Goal: Find specific page/section: Find specific page/section

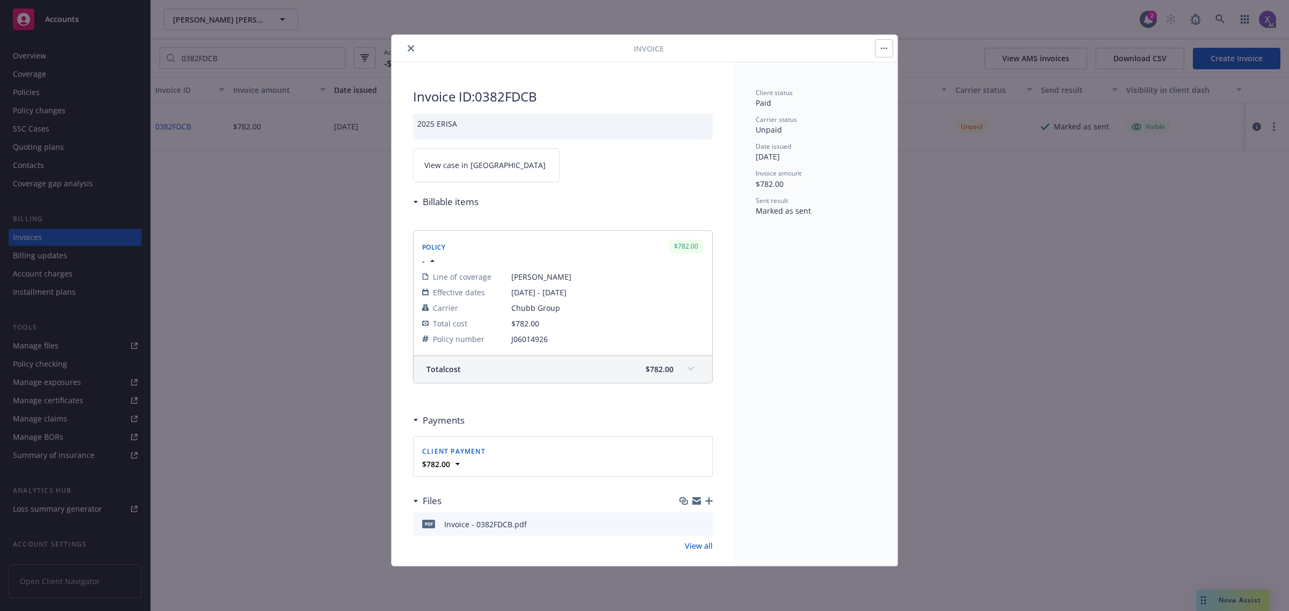
click at [411, 50] on icon "close" at bounding box center [410, 48] width 6 height 6
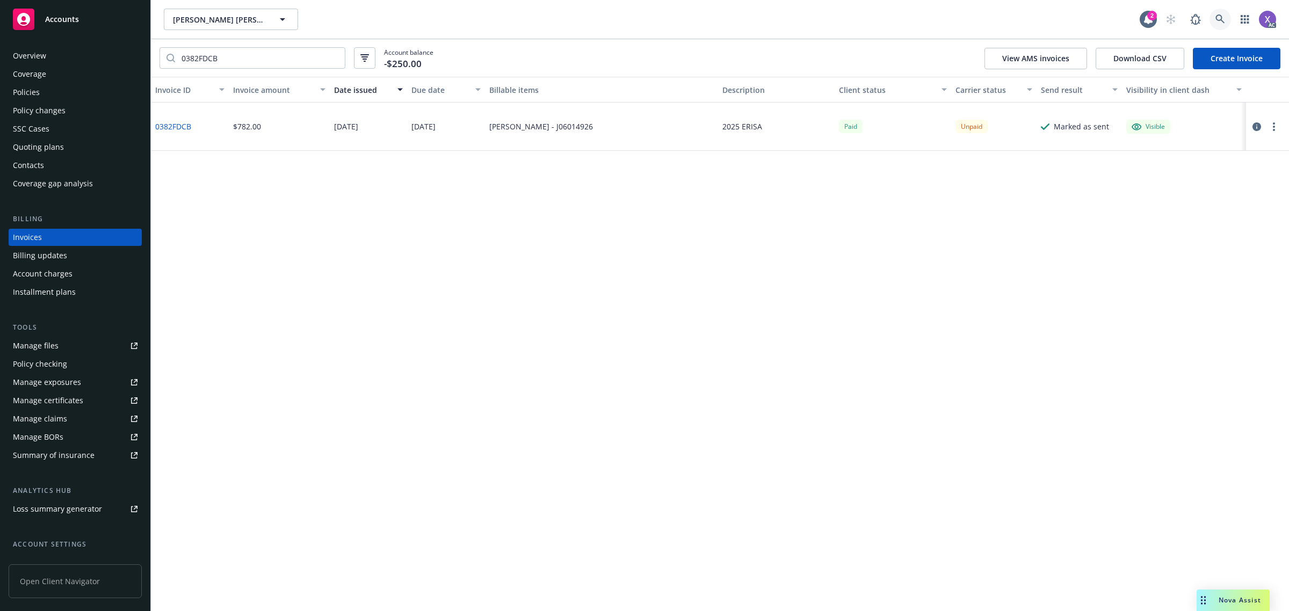
click at [1220, 25] on link at bounding box center [1219, 19] width 21 height 21
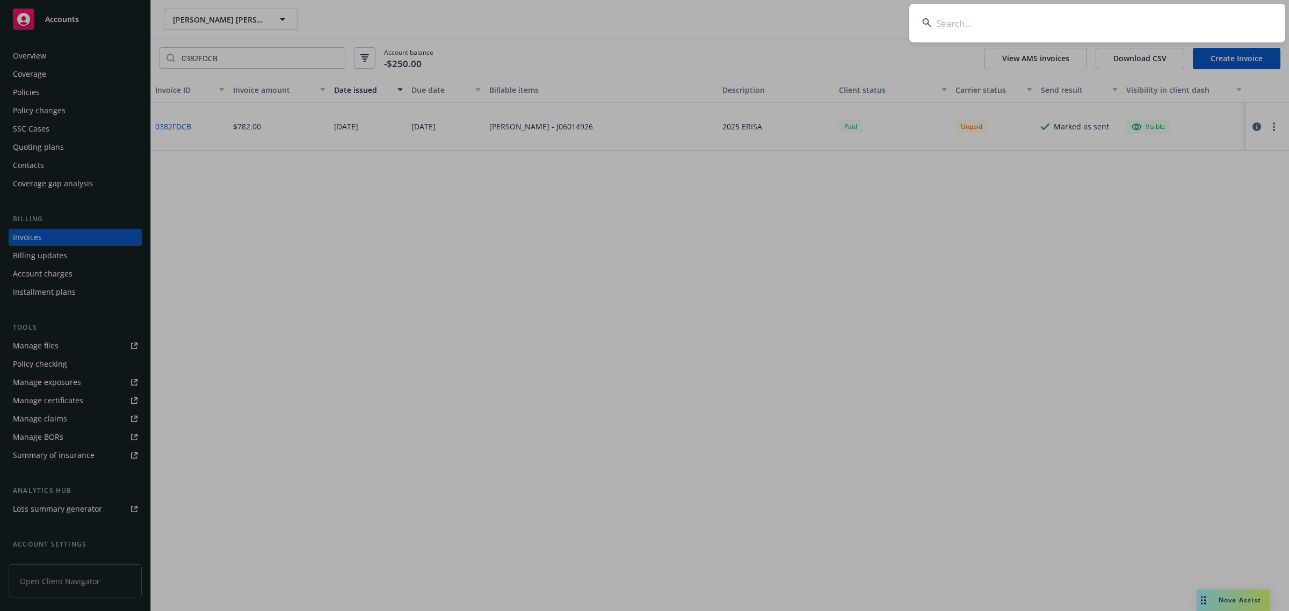
type input "v"
click at [1133, 27] on input "v" at bounding box center [1097, 23] width 376 height 39
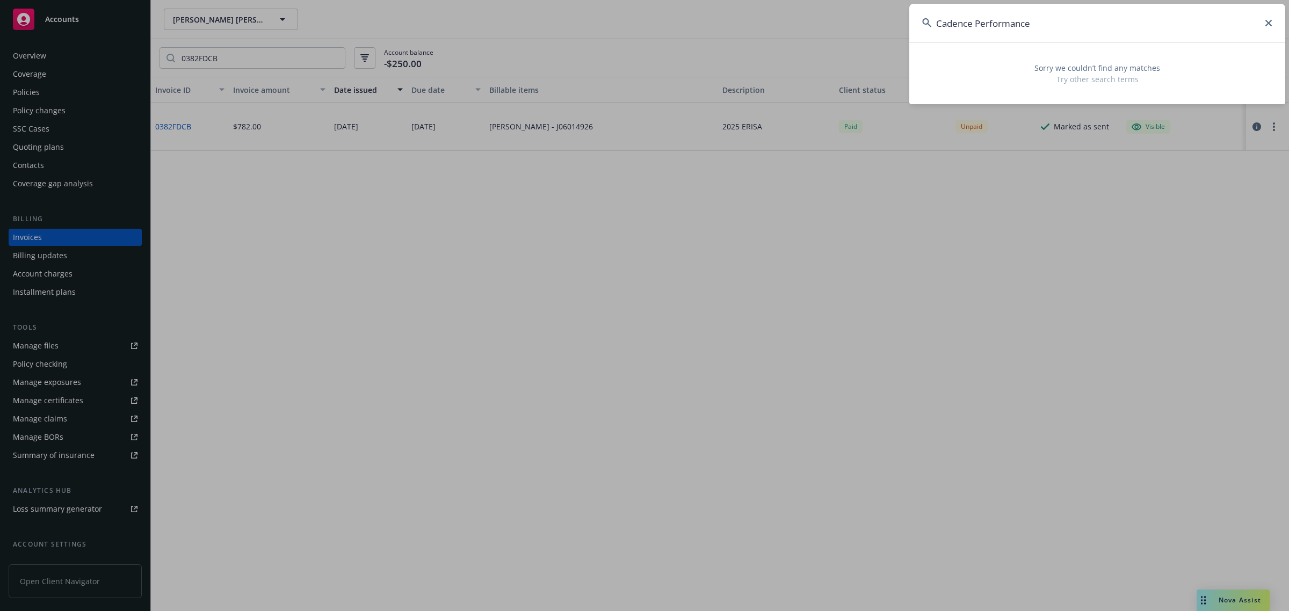
drag, startPoint x: 1051, startPoint y: 21, endPoint x: 847, endPoint y: 35, distance: 205.0
click at [847, 35] on div "Cadence Performance Sorry we couldn’t find any matches Try other search terms" at bounding box center [644, 305] width 1289 height 611
paste input "BSN0040185724"
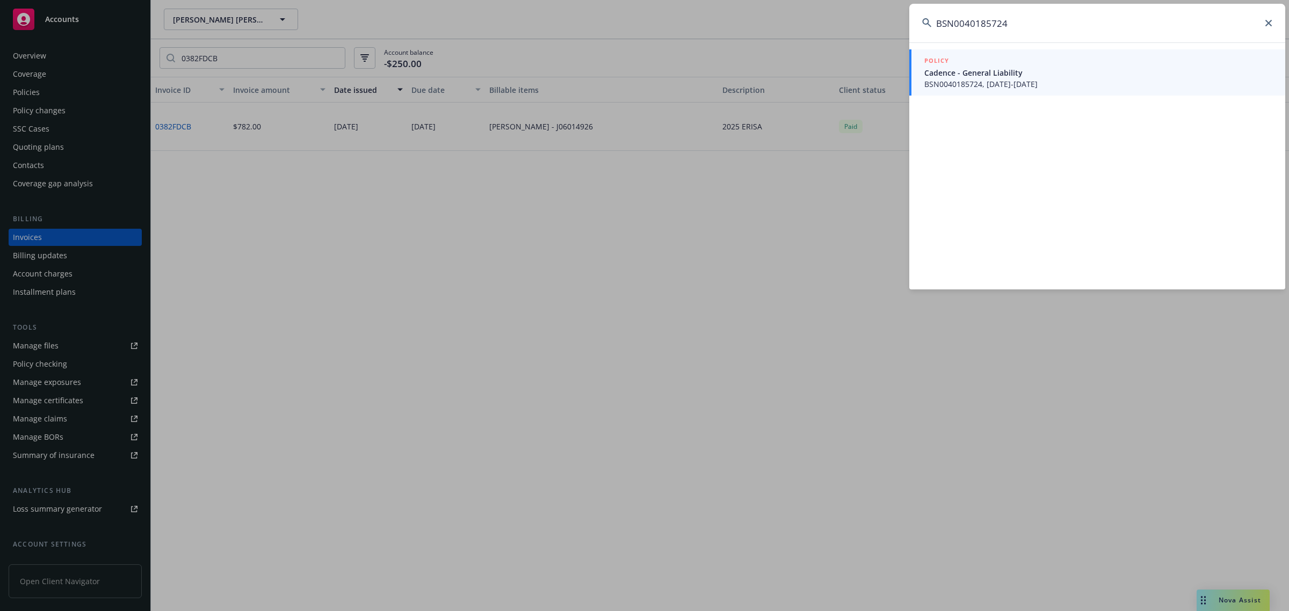
type input "BSN0040185724"
click at [964, 87] on span "BSN0040185724, [DATE]-[DATE]" at bounding box center [1098, 83] width 348 height 11
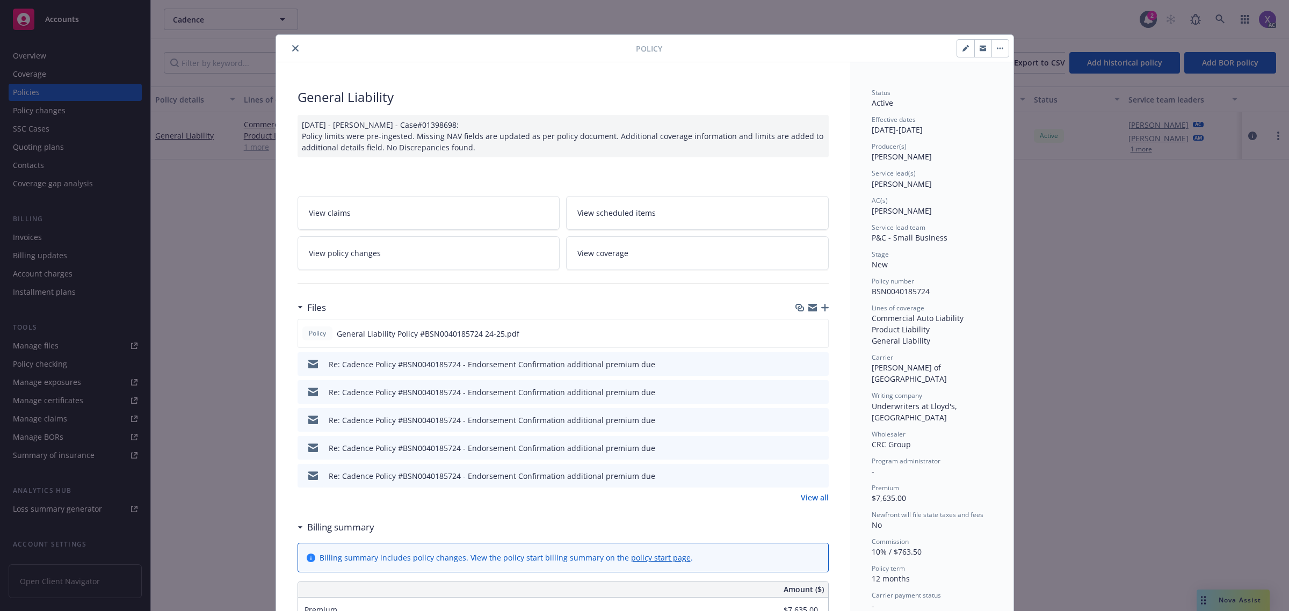
click at [292, 48] on icon "close" at bounding box center [295, 48] width 6 height 6
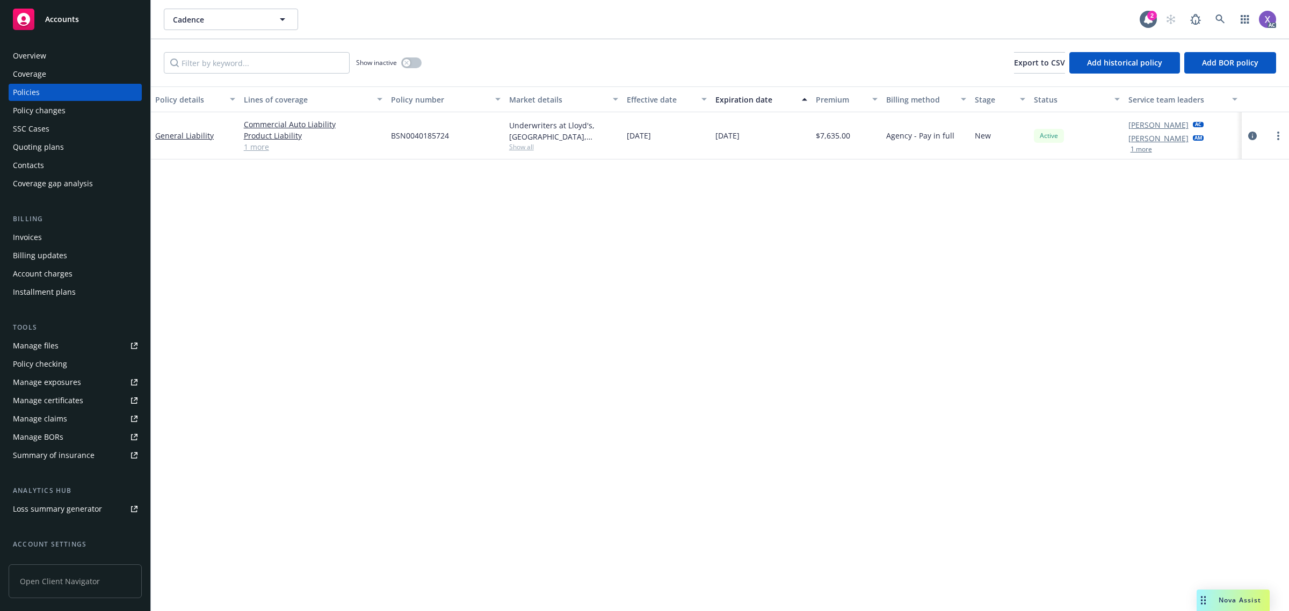
click at [42, 238] on div "Invoices" at bounding box center [75, 237] width 125 height 17
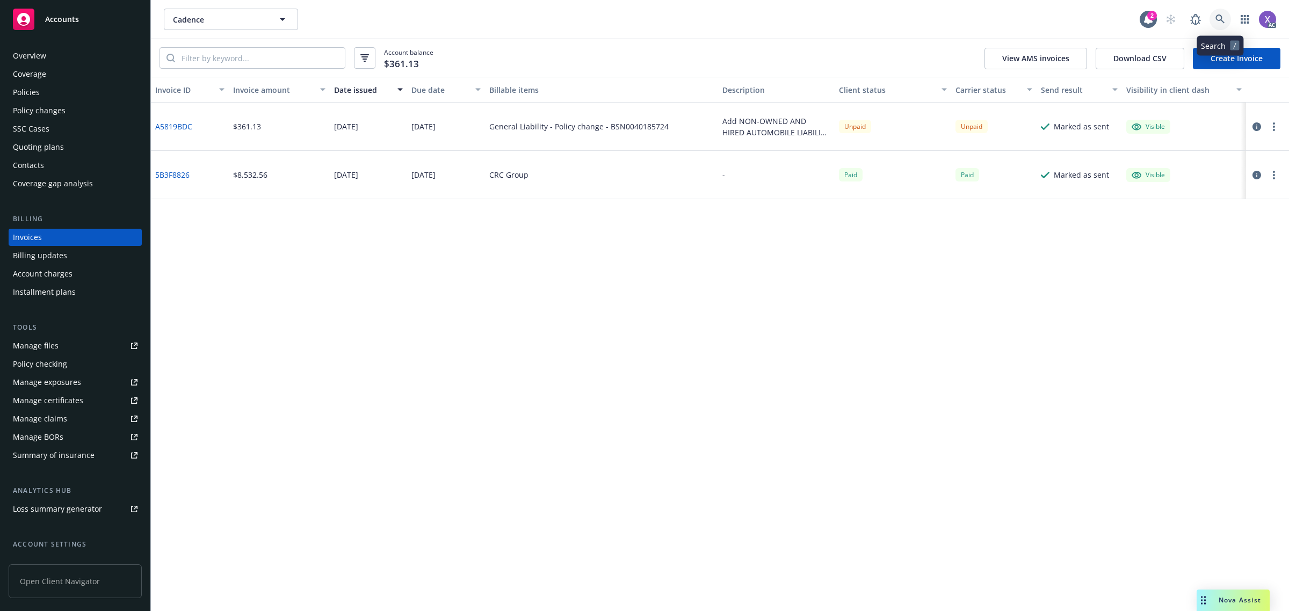
click at [1222, 18] on icon at bounding box center [1220, 19] width 10 height 10
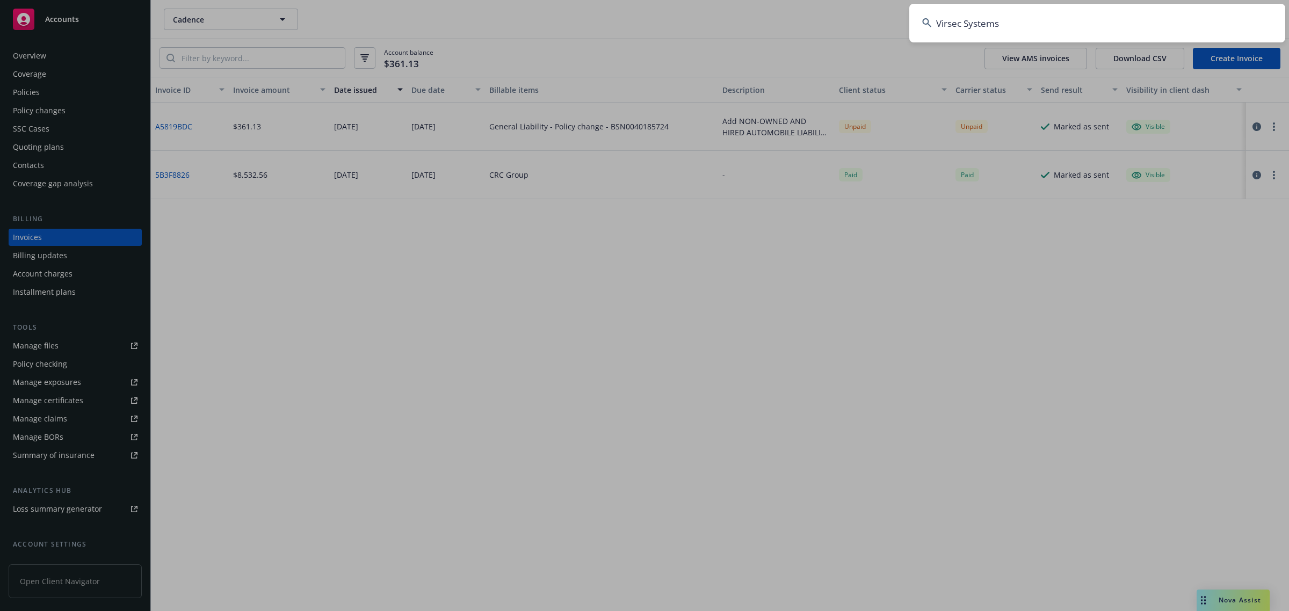
click at [1091, 20] on input "Virsec Systems" at bounding box center [1097, 23] width 376 height 39
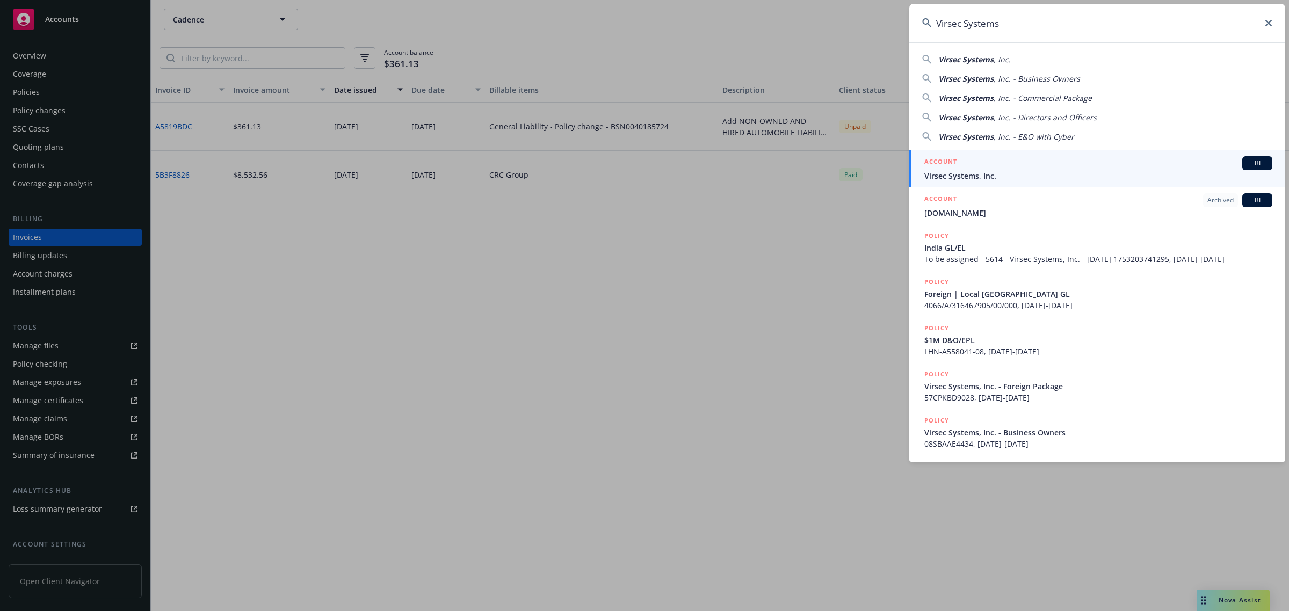
type input "Virsec Systems"
click at [975, 170] on span "Virsec Systems, Inc." at bounding box center [1098, 175] width 348 height 11
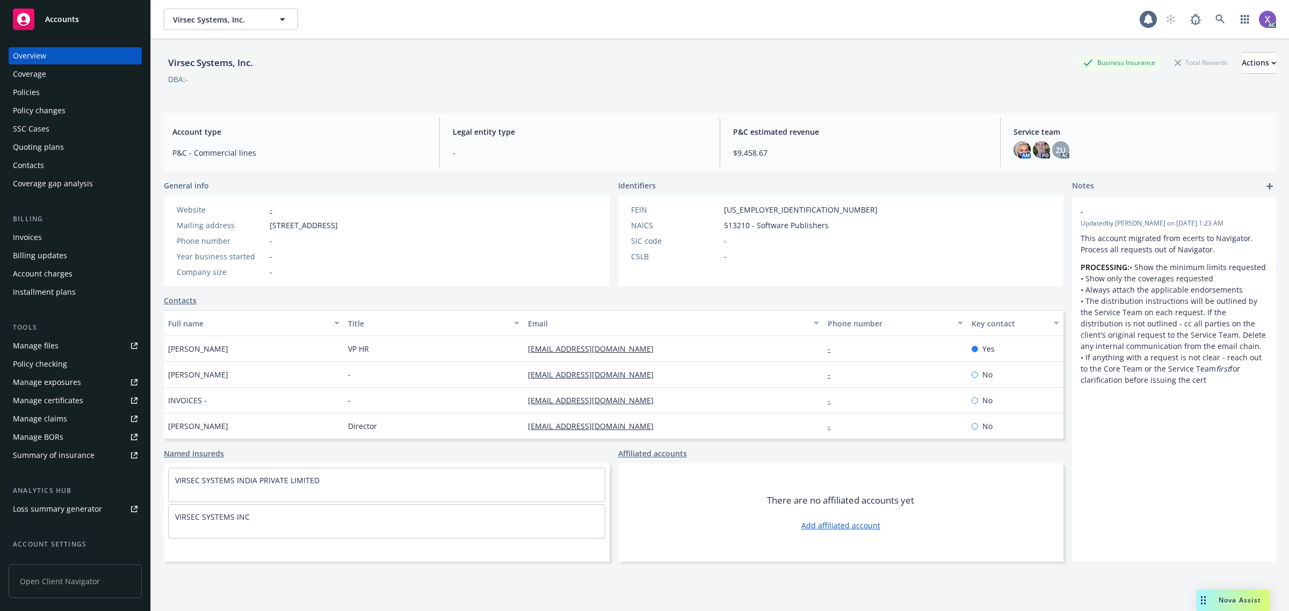
click at [43, 243] on div "Invoices" at bounding box center [75, 237] width 125 height 17
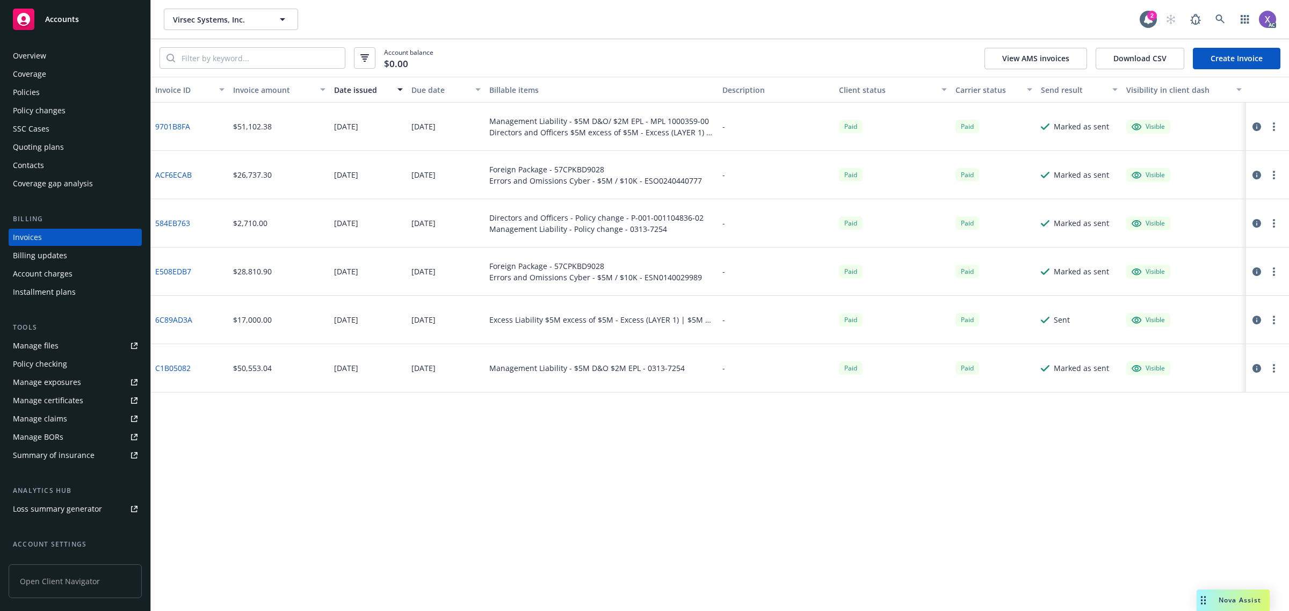
click at [167, 129] on link "9701B8FA" at bounding box center [172, 126] width 35 height 11
